Goal: Information Seeking & Learning: Learn about a topic

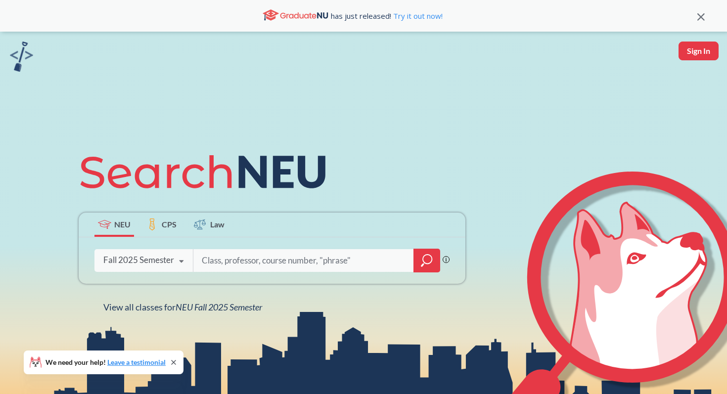
click at [699, 55] on button "Sign In" at bounding box center [698, 51] width 40 height 19
select select "US"
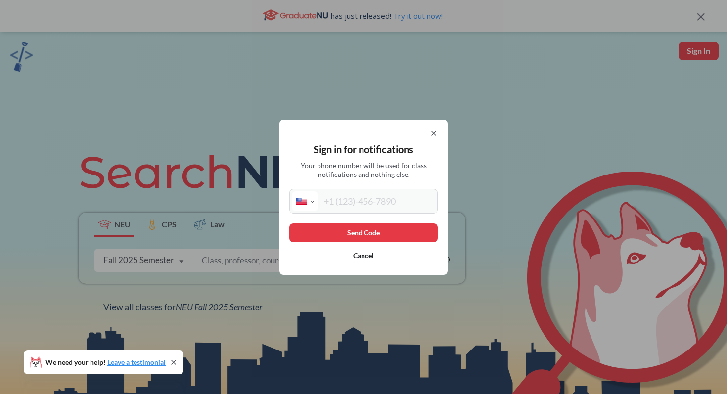
click at [359, 254] on button "Cancel" at bounding box center [363, 255] width 148 height 19
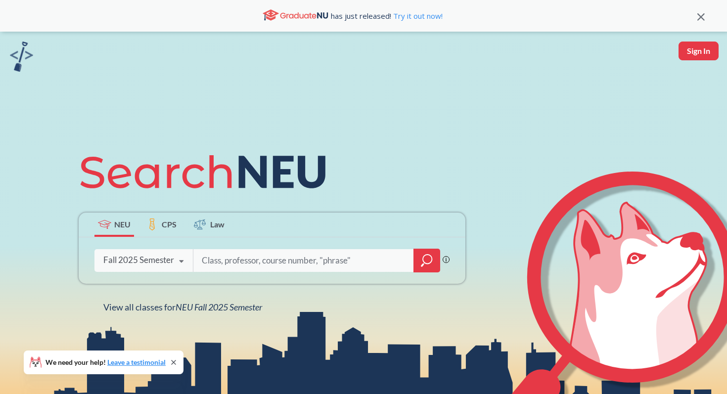
click at [430, 265] on icon "magnifying glass" at bounding box center [427, 261] width 12 height 14
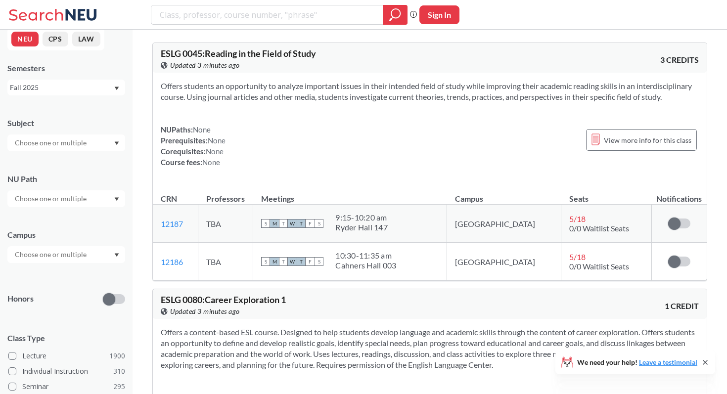
scroll to position [10, 0]
click at [67, 139] on input "text" at bounding box center [51, 142] width 83 height 12
click at [69, 143] on input "text" at bounding box center [51, 142] width 83 height 12
click at [117, 142] on icon "Dropdown arrow" at bounding box center [117, 142] width 4 height 3
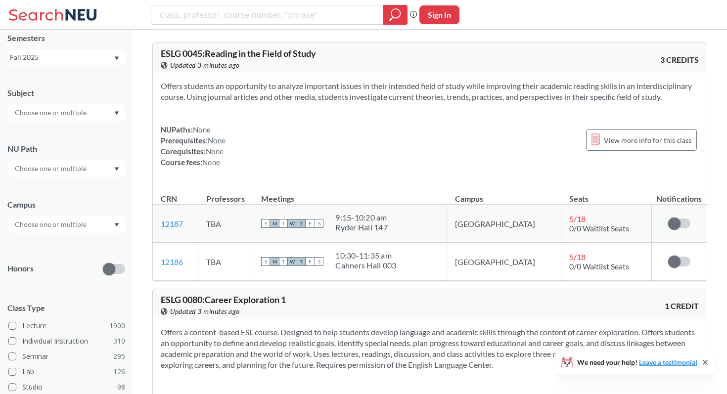
scroll to position [43, 0]
click at [119, 218] on div at bounding box center [66, 222] width 118 height 17
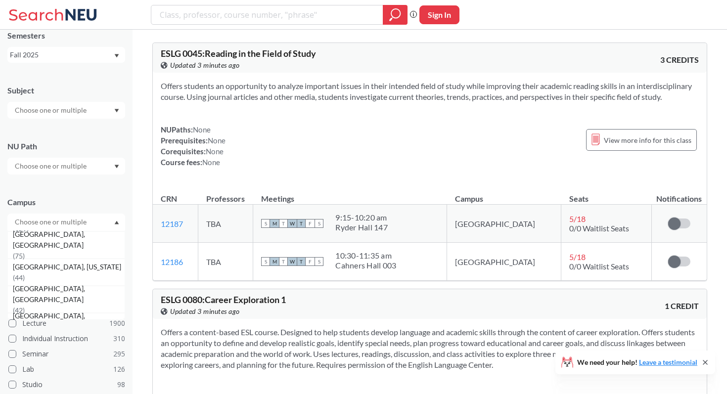
scroll to position [109, 0]
click at [47, 299] on span "[GEOGRAPHIC_DATA], [GEOGRAPHIC_DATA]" at bounding box center [69, 293] width 112 height 22
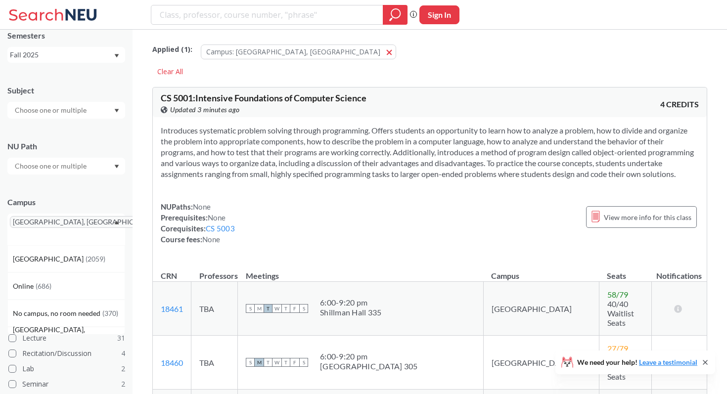
click at [117, 222] on icon "Dropdown arrow" at bounding box center [117, 222] width 4 height 3
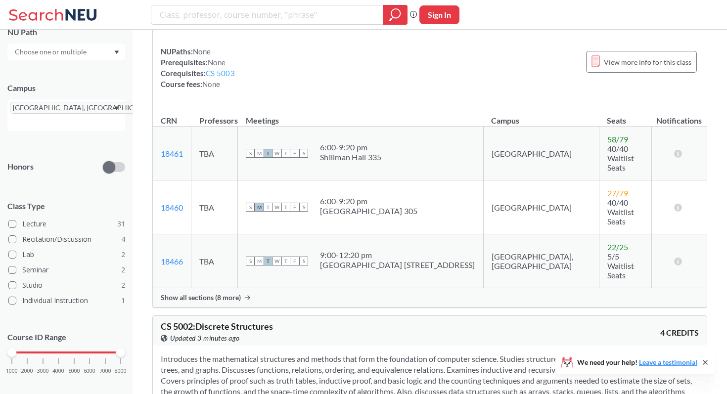
scroll to position [163, 0]
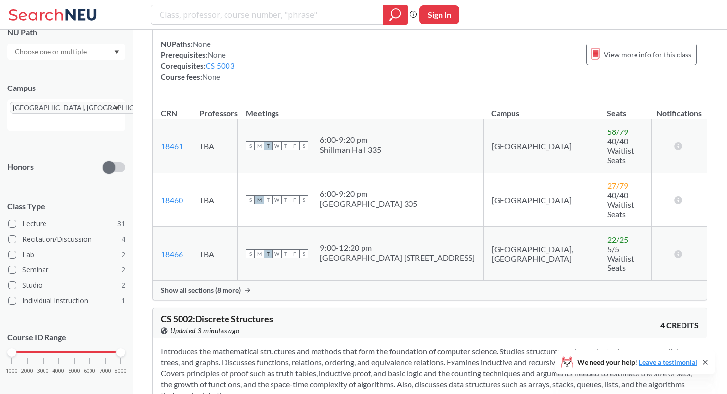
click at [219, 286] on span "Show all sections (8 more)" at bounding box center [201, 290] width 80 height 9
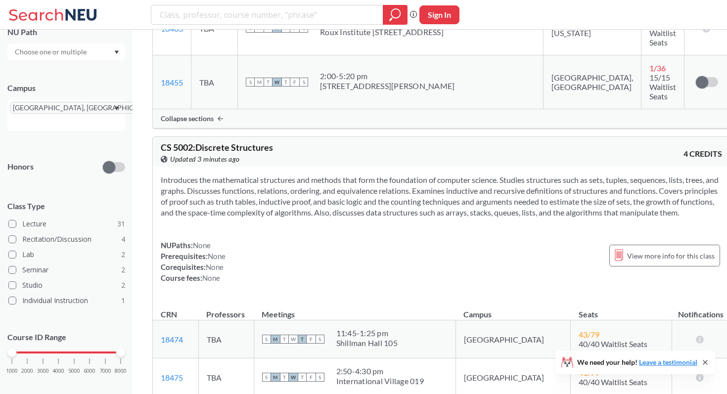
scroll to position [766, 0]
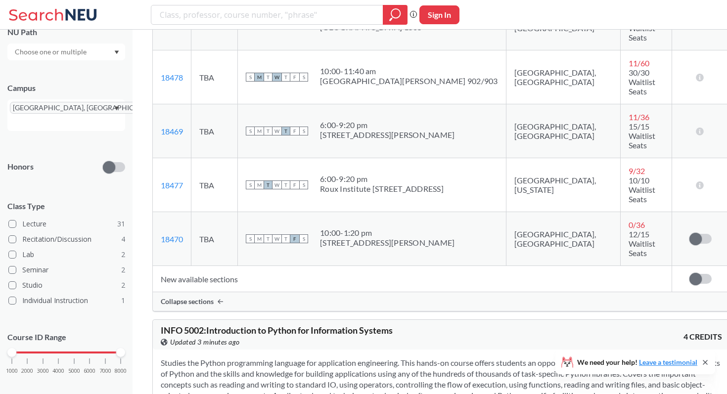
scroll to position [1418, 0]
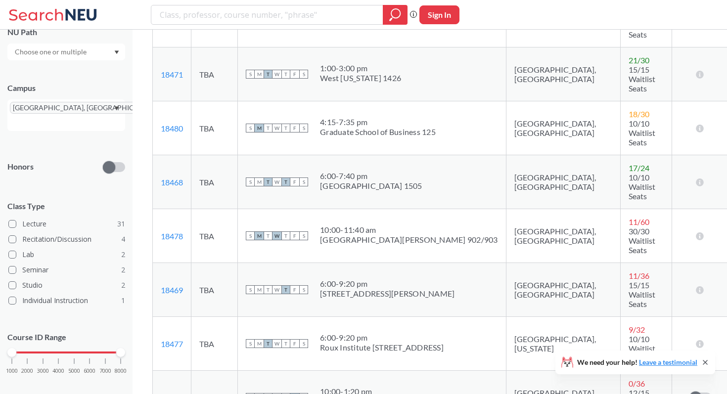
scroll to position [1268, 0]
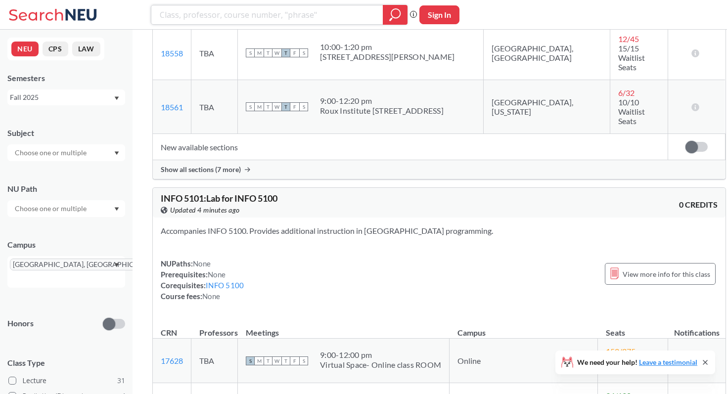
scroll to position [4230, 0]
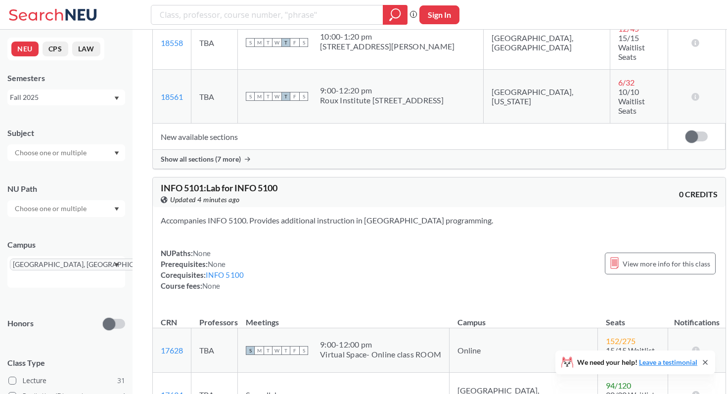
click at [42, 152] on input "text" at bounding box center [51, 153] width 83 height 12
click at [117, 153] on icon "Dropdown arrow" at bounding box center [117, 153] width 4 height 3
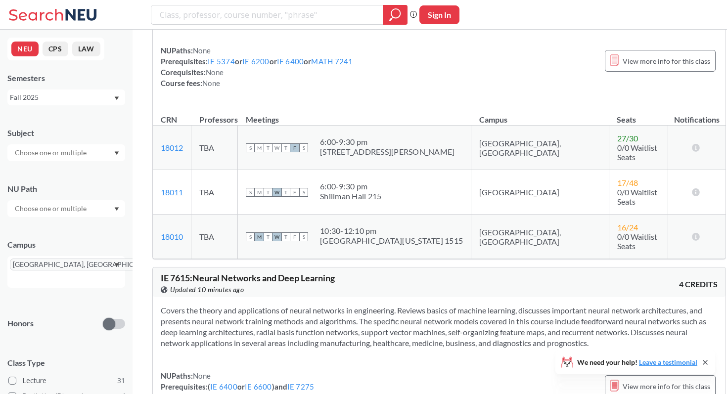
scroll to position [13741, 0]
